Goal: Register for event/course

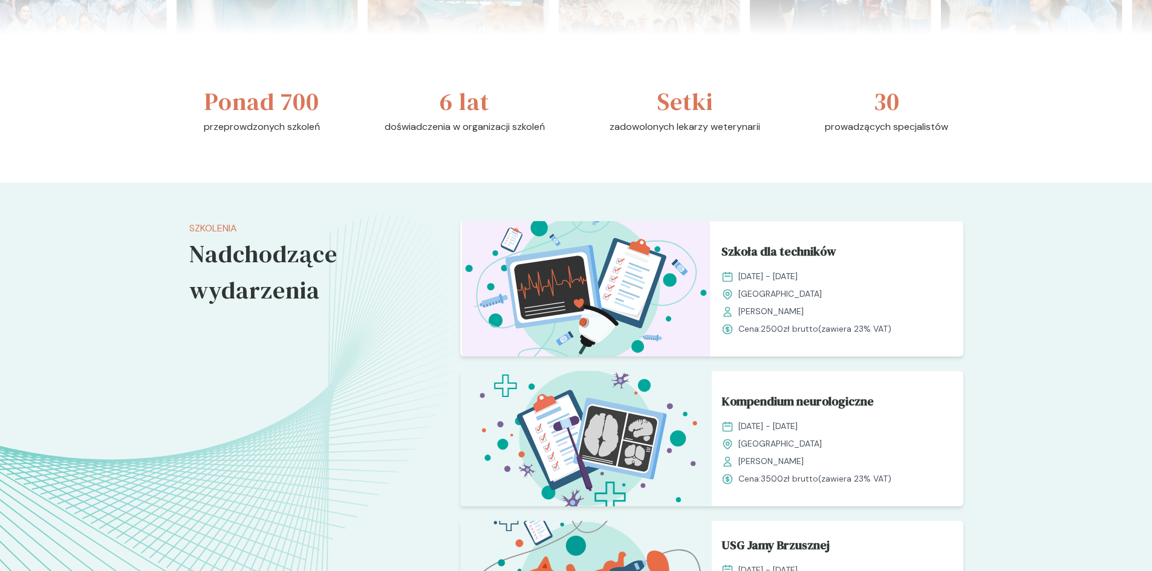
scroll to position [725, 0]
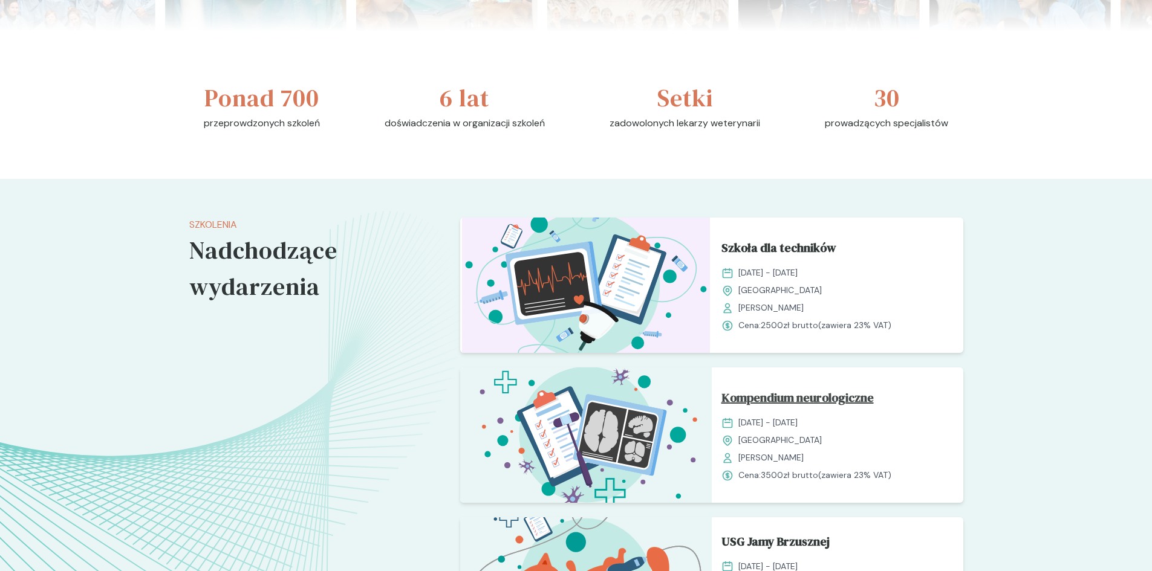
click at [749, 394] on span "Kompendium neurologiczne" at bounding box center [797, 400] width 152 height 23
click at [762, 397] on span "Kompendium neurologiczne" at bounding box center [797, 400] width 152 height 23
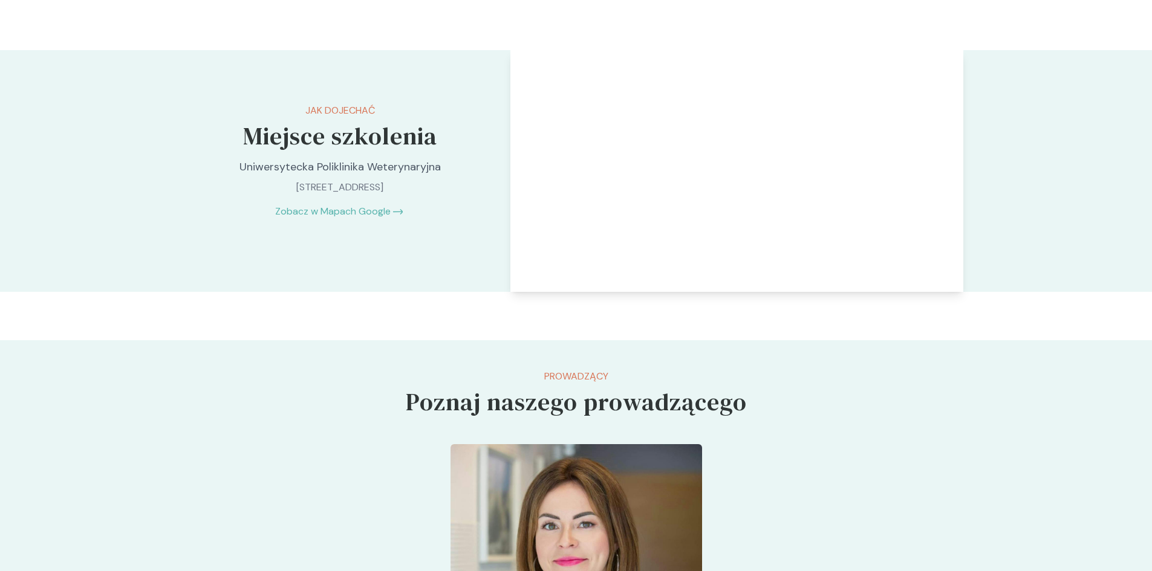
scroll to position [3022, 0]
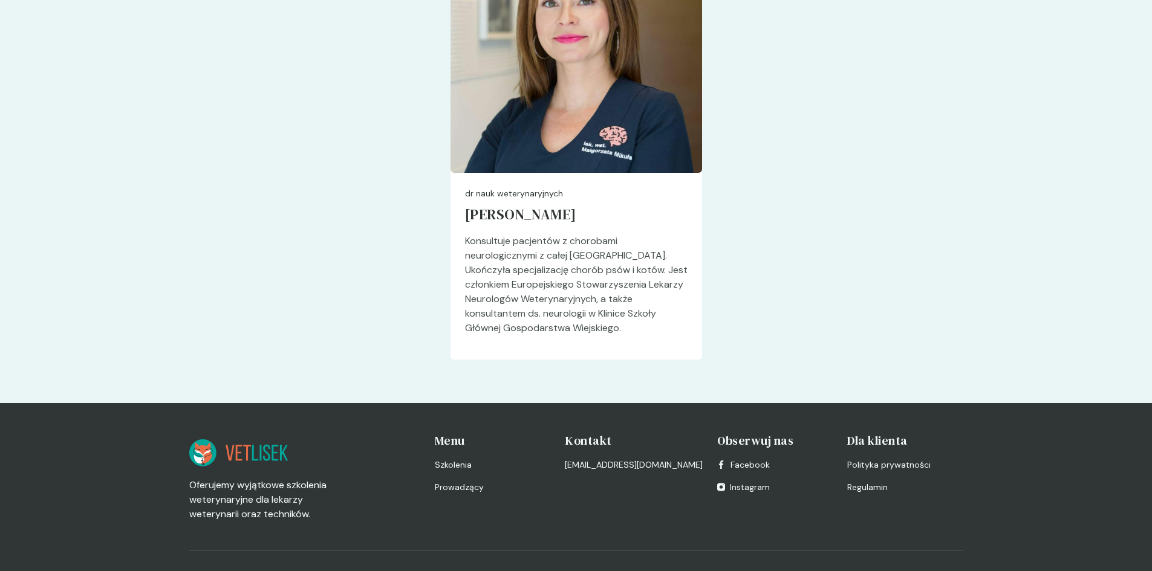
scroll to position [3627, 0]
